Goal: Task Accomplishment & Management: Complete application form

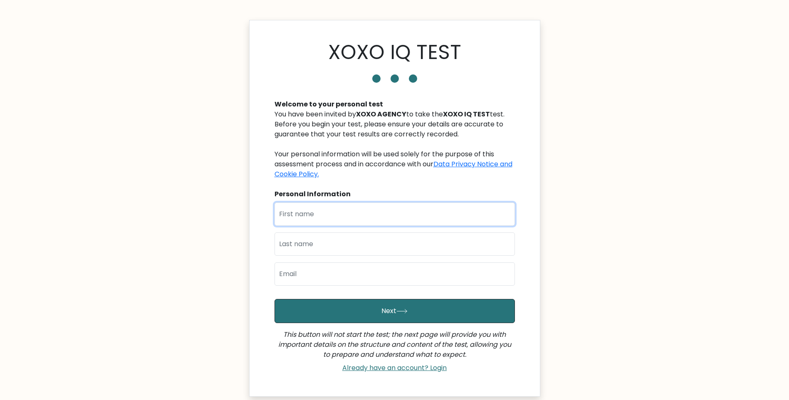
click at [350, 217] on input "text" at bounding box center [394, 214] width 240 height 23
type input "[PERSON_NAME]"
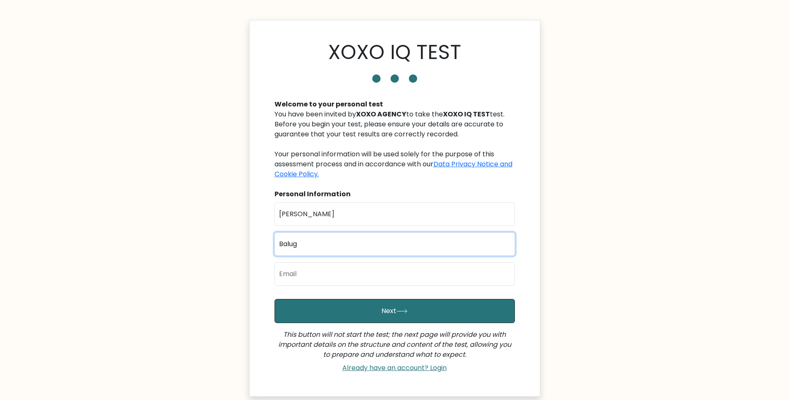
type input "Balug"
click at [274, 299] on button "Next" at bounding box center [394, 311] width 240 height 24
type input "[EMAIL_ADDRESS][DOMAIN_NAME]"
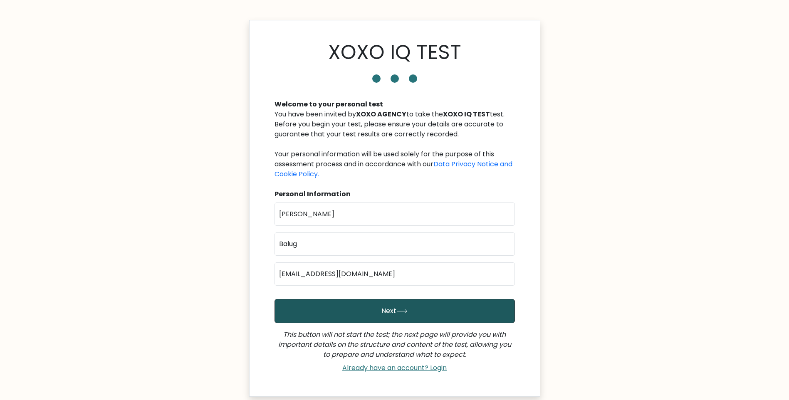
click at [361, 309] on button "Next" at bounding box center [394, 311] width 240 height 24
click at [383, 307] on button "Next" at bounding box center [394, 311] width 240 height 24
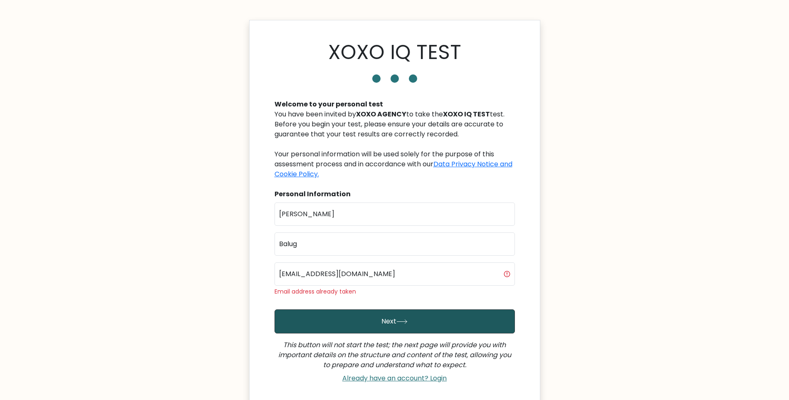
scroll to position [78, 0]
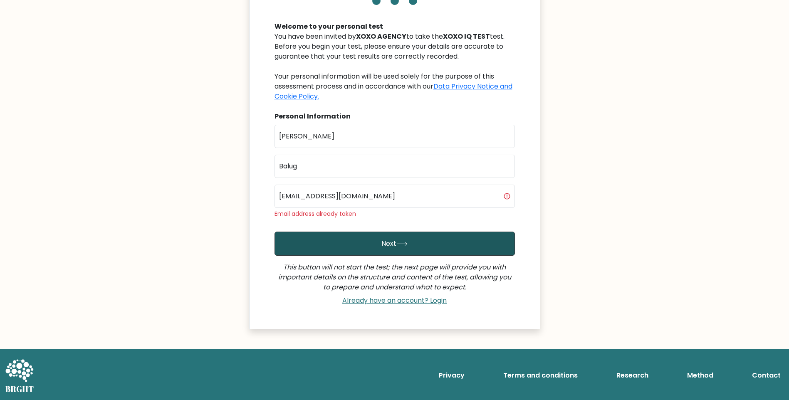
click at [420, 247] on button "Next" at bounding box center [394, 244] width 240 height 24
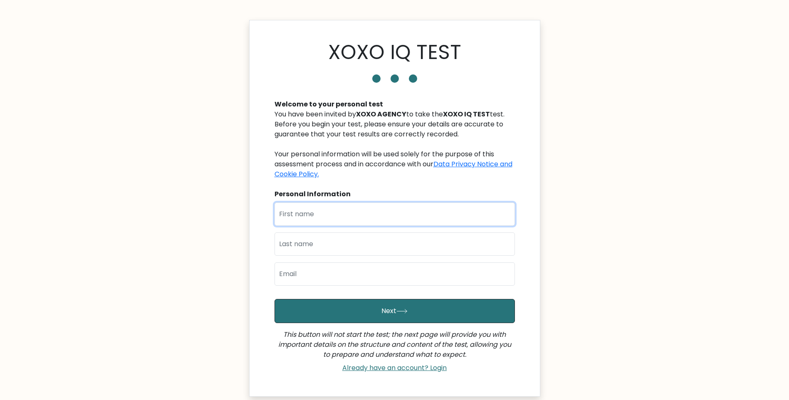
click at [318, 212] on input "text" at bounding box center [394, 214] width 240 height 23
type input "[PERSON_NAME]"
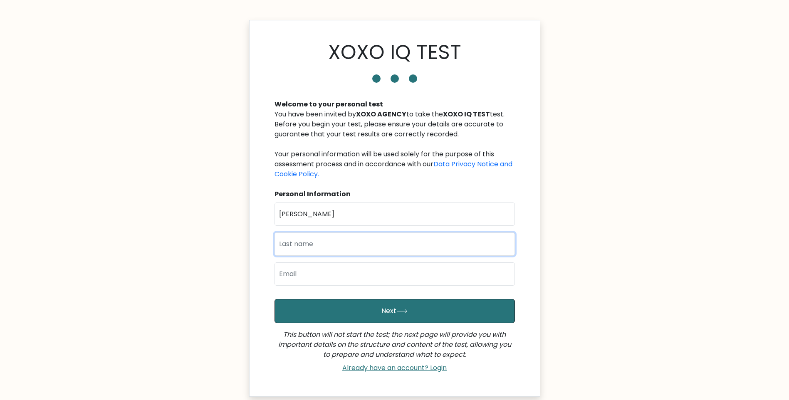
type input "Balug"
type input "[EMAIL_ADDRESS][DOMAIN_NAME]"
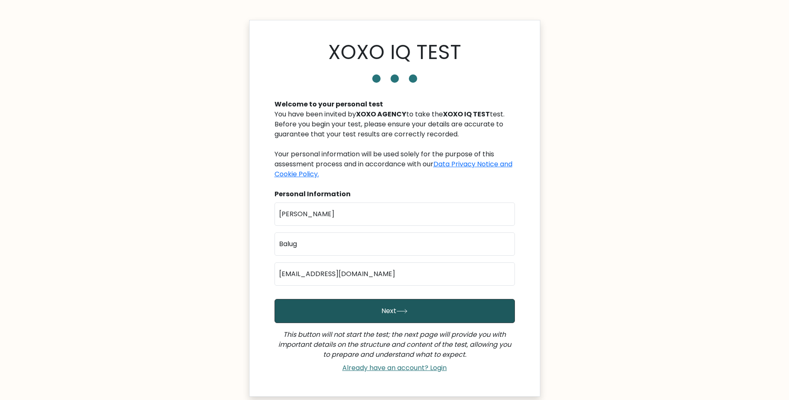
click at [420, 314] on button "Next" at bounding box center [394, 311] width 240 height 24
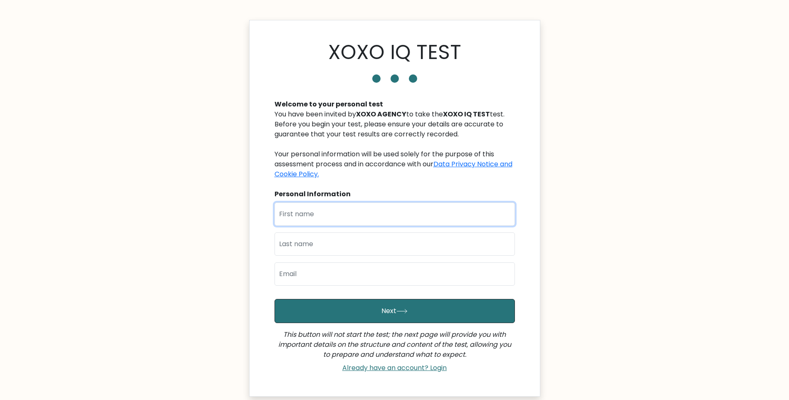
click at [341, 210] on input "text" at bounding box center [394, 214] width 240 height 23
type input "[PERSON_NAME]"
type input "Balug"
type input "[EMAIL_ADDRESS][DOMAIN_NAME]"
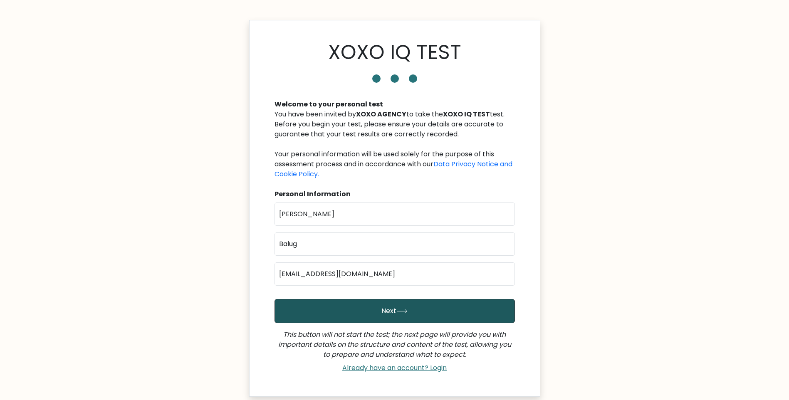
click at [326, 309] on button "Next" at bounding box center [394, 311] width 240 height 24
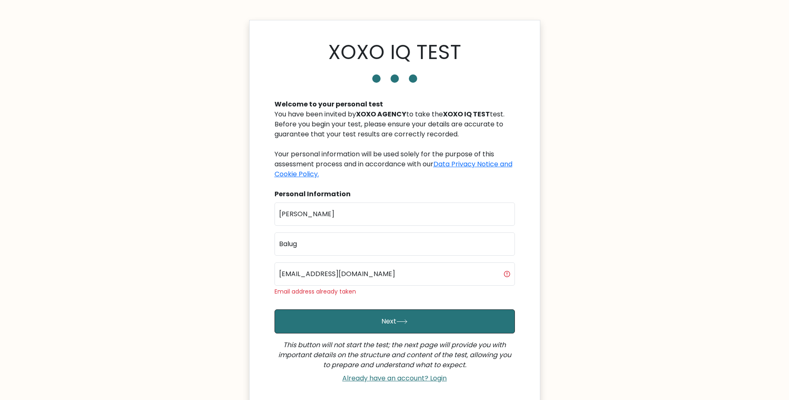
click at [384, 371] on div "Already have an account? Login" at bounding box center [394, 378] width 240 height 17
click at [387, 376] on link "Already have an account? Login" at bounding box center [394, 378] width 111 height 10
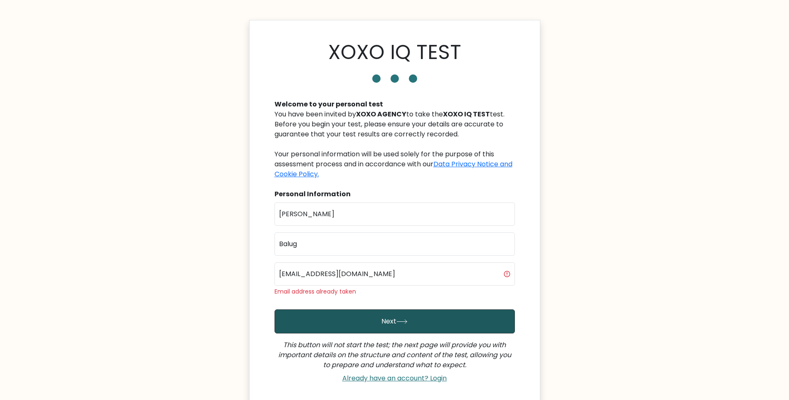
scroll to position [78, 0]
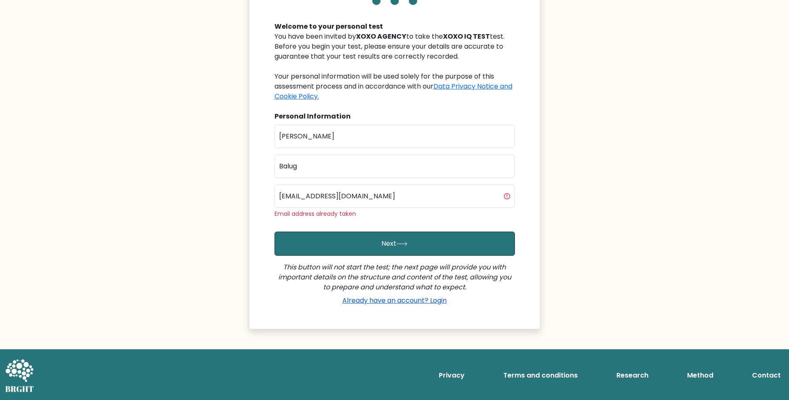
click at [422, 303] on link "Already have an account? Login" at bounding box center [394, 301] width 111 height 10
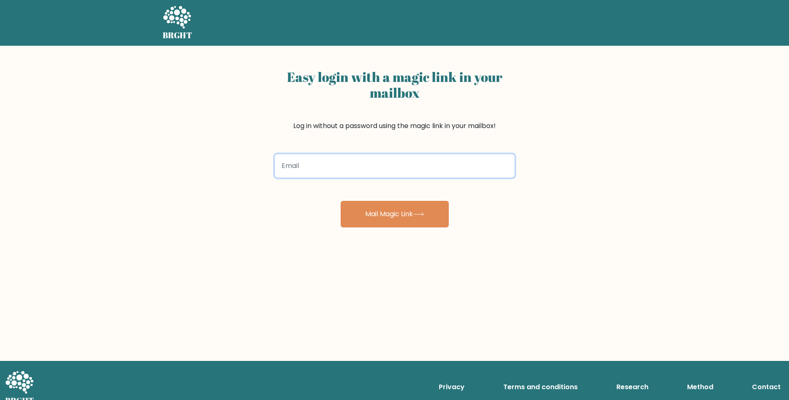
click at [346, 169] on input "email" at bounding box center [395, 165] width 240 height 23
type input "[EMAIL_ADDRESS][DOMAIN_NAME]"
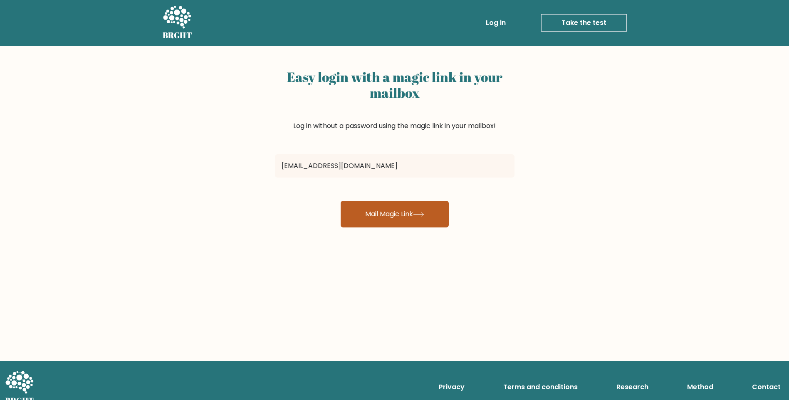
click at [381, 212] on button "Mail Magic Link" at bounding box center [395, 214] width 108 height 27
